Goal: Task Accomplishment & Management: Manage account settings

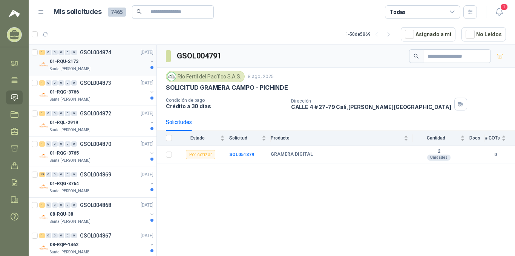
click at [102, 59] on div "01-RQU-2173" at bounding box center [99, 61] width 98 height 9
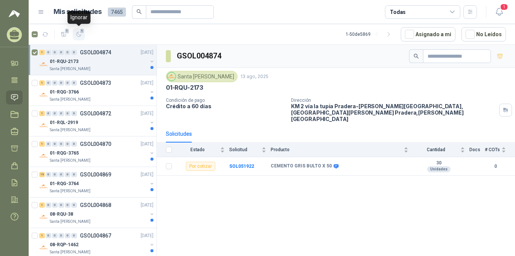
click at [80, 38] on button "1" at bounding box center [79, 34] width 12 height 12
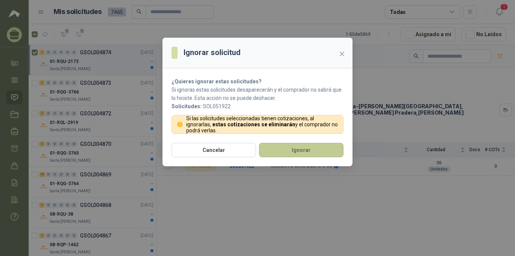
click at [294, 148] on button "Ignorar" at bounding box center [301, 150] width 84 height 14
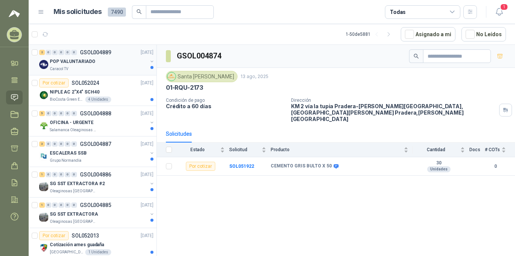
click at [124, 68] on div "Caracol TV" at bounding box center [99, 69] width 98 height 6
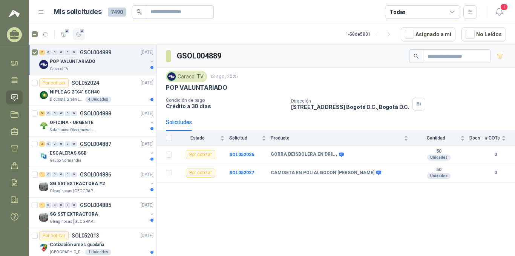
click at [84, 37] on button "2" at bounding box center [79, 34] width 12 height 12
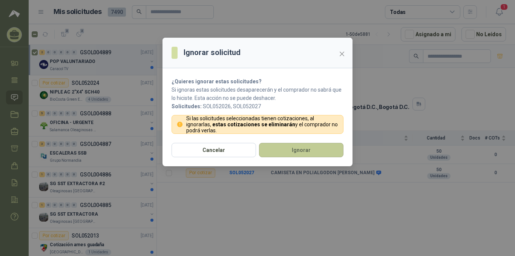
click at [320, 146] on button "Ignorar" at bounding box center [301, 150] width 84 height 14
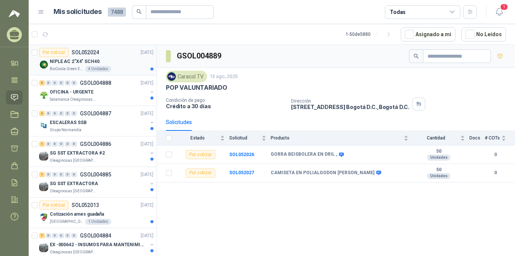
click at [141, 55] on p "[DATE]" at bounding box center [147, 52] width 13 height 7
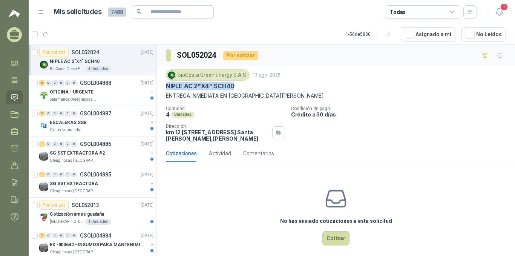
drag, startPoint x: 240, startPoint y: 84, endPoint x: 159, endPoint y: 84, distance: 81.1
click at [159, 84] on div "BioCosta [PERSON_NAME] Energy S.A.S [DATE] NIPLE [DATE]"X4" SCH40 ENTREGA INMED…" at bounding box center [336, 105] width 358 height 78
copy p "NIPLE AC 2"X4" SCH40"
click at [113, 97] on div "Salamanca Oleaginosas SAS" at bounding box center [99, 100] width 98 height 6
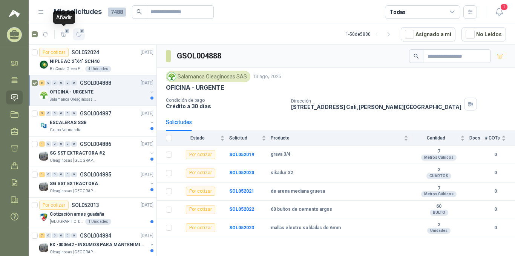
click at [81, 34] on span "5" at bounding box center [82, 31] width 5 height 6
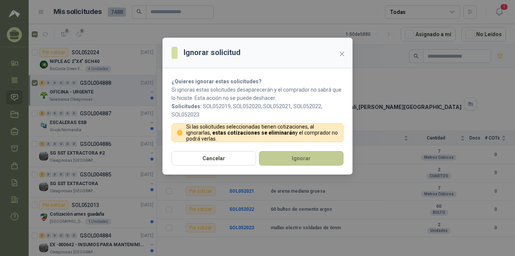
click at [290, 162] on button "Ignorar" at bounding box center [301, 158] width 84 height 14
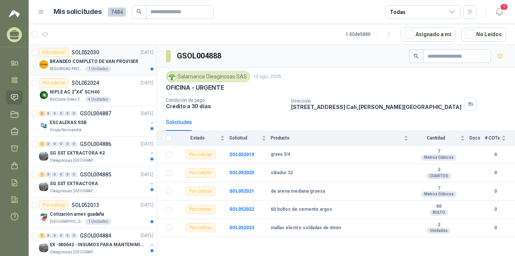
click at [123, 67] on div "SEGURIDAD PROVISER LTDA 1 Unidades" at bounding box center [102, 69] width 104 height 6
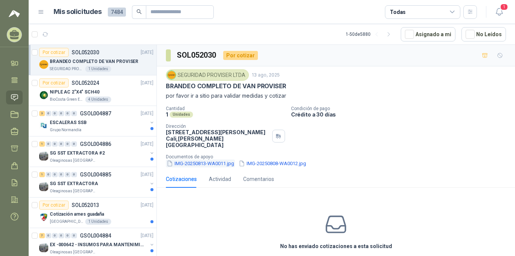
click at [187, 159] on button "IMG-20250813-WA0011.jpg" at bounding box center [200, 163] width 69 height 8
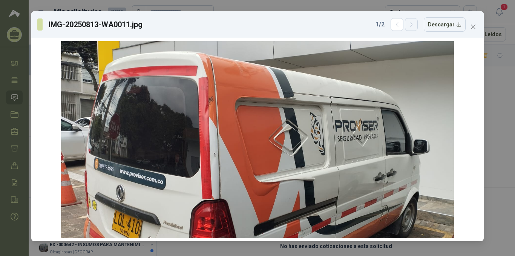
click at [414, 29] on button "button" at bounding box center [411, 24] width 13 height 13
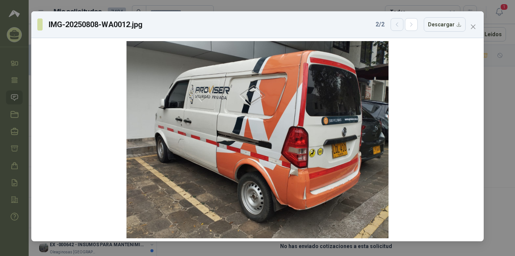
click at [399, 24] on icon "button" at bounding box center [397, 24] width 6 height 6
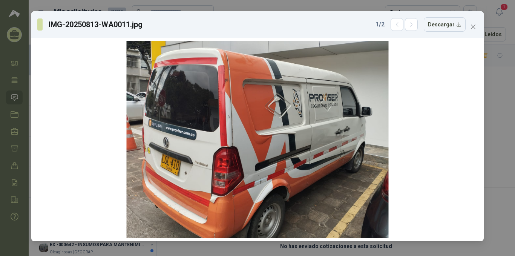
click at [483, 28] on div "IMG-20250813-WA0011.jpg 1 / 2 Descargar" at bounding box center [257, 24] width 452 height 27
click at [478, 32] on button "Close" at bounding box center [473, 27] width 12 height 12
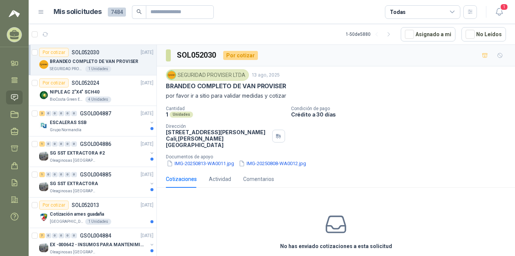
click at [36, 49] on div at bounding box center [35, 60] width 6 height 24
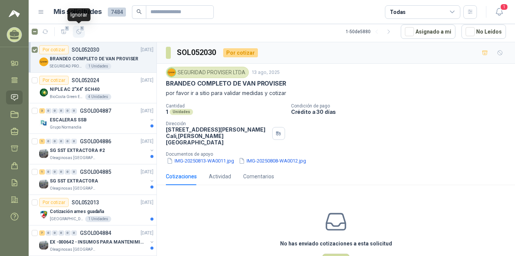
click at [77, 36] on button "1" at bounding box center [79, 32] width 12 height 12
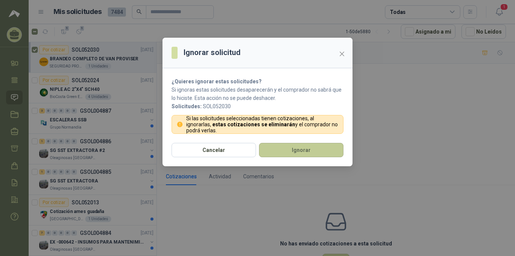
click at [330, 150] on button "Ignorar" at bounding box center [301, 150] width 84 height 14
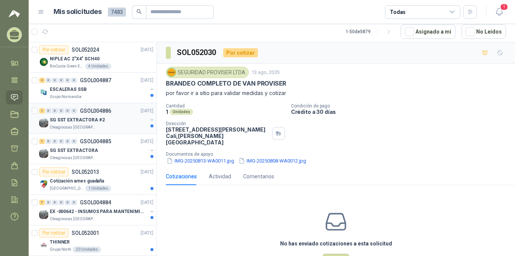
click at [110, 119] on div "SG SST EXTRACTORA #2" at bounding box center [99, 119] width 98 height 9
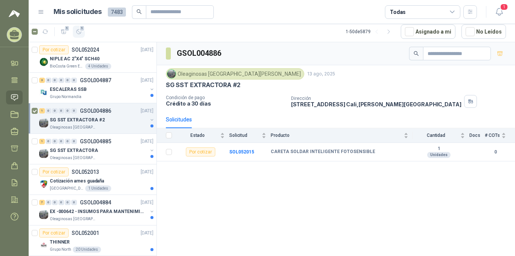
click at [83, 30] on span "1" at bounding box center [82, 28] width 5 height 6
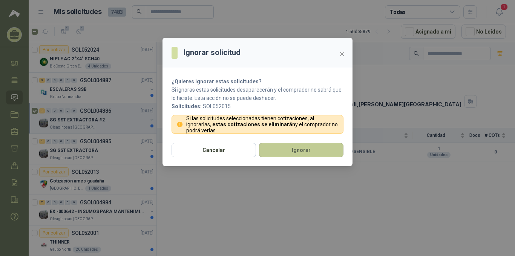
click at [304, 147] on button "Ignorar" at bounding box center [301, 150] width 84 height 14
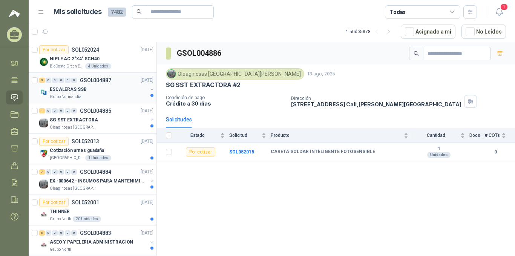
click at [92, 91] on div "ESCALERAS SSB" at bounding box center [99, 89] width 98 height 9
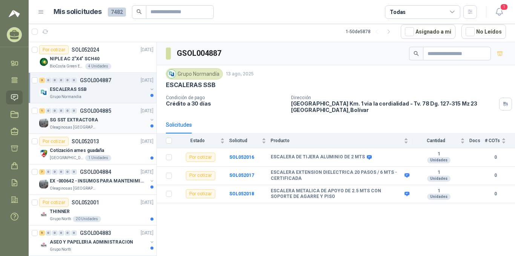
click at [78, 122] on p "SG SST EXTRACTORA" at bounding box center [74, 120] width 48 height 7
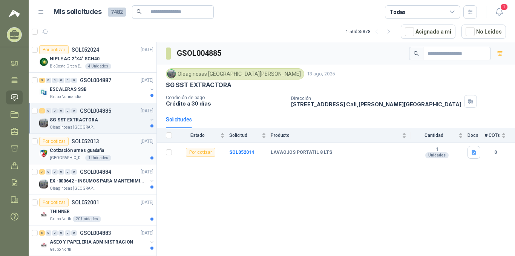
click at [107, 146] on div "Cotización arnes guadaña" at bounding box center [102, 150] width 104 height 9
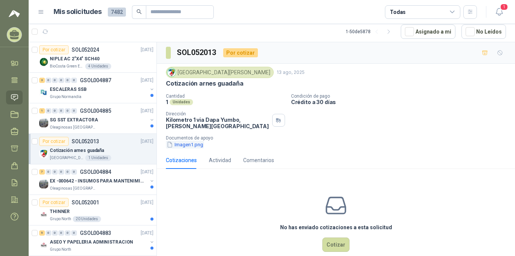
click at [194, 144] on button "Imagen1.png" at bounding box center [185, 145] width 38 height 8
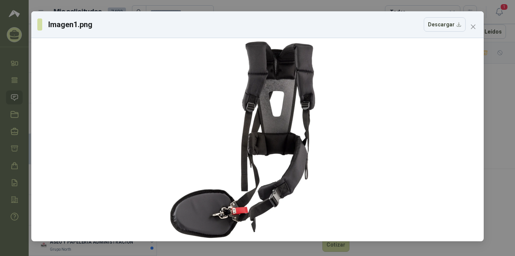
click at [477, 34] on div "Imagen1.png Descargar" at bounding box center [257, 24] width 452 height 27
click at [476, 32] on button "Close" at bounding box center [473, 27] width 12 height 12
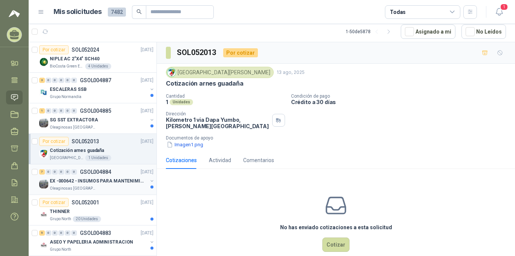
click at [93, 181] on p "EX -000642 - INSUMOS PARA MANTENIMIENTO PREVENTIVO" at bounding box center [97, 181] width 94 height 7
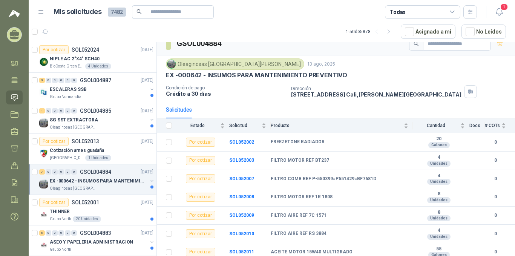
scroll to position [15, 0]
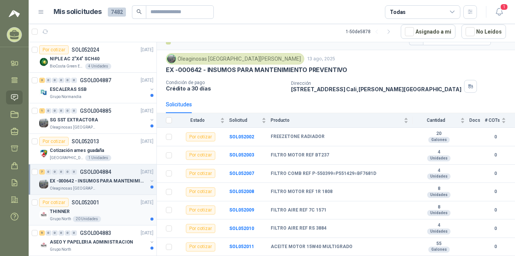
click at [117, 210] on div "THINNER" at bounding box center [102, 211] width 104 height 9
